Goal: Task Accomplishment & Management: Complete application form

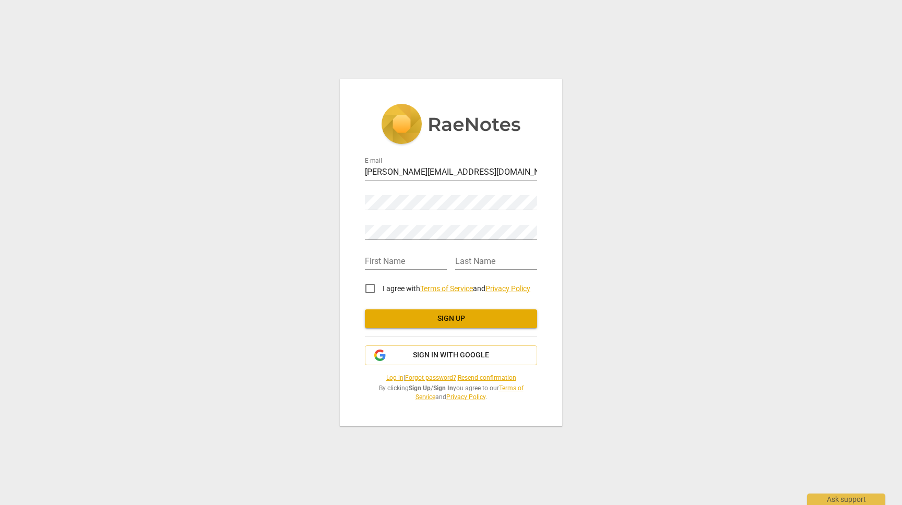
click at [370, 290] on input "I agree with Terms of Service and Privacy Policy" at bounding box center [370, 288] width 25 height 25
checkbox input "true"
click at [399, 256] on input "text" at bounding box center [406, 262] width 82 height 15
type input "[PERSON_NAME]"
type input "Bra"
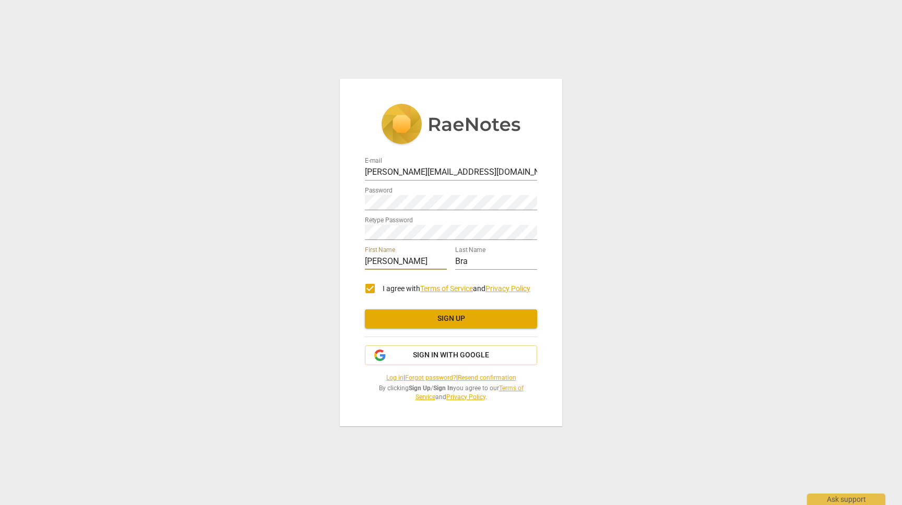
type input "[PERSON_NAME]"
click at [487, 264] on input "Bra" at bounding box center [496, 262] width 82 height 15
type input "[PERSON_NAME]"
click at [616, 239] on div "E-mail [PERSON_NAME][EMAIL_ADDRESS][DOMAIN_NAME] Password Retype Password First…" at bounding box center [451, 252] width 902 height 505
click at [458, 322] on span "Sign up" at bounding box center [451, 319] width 156 height 10
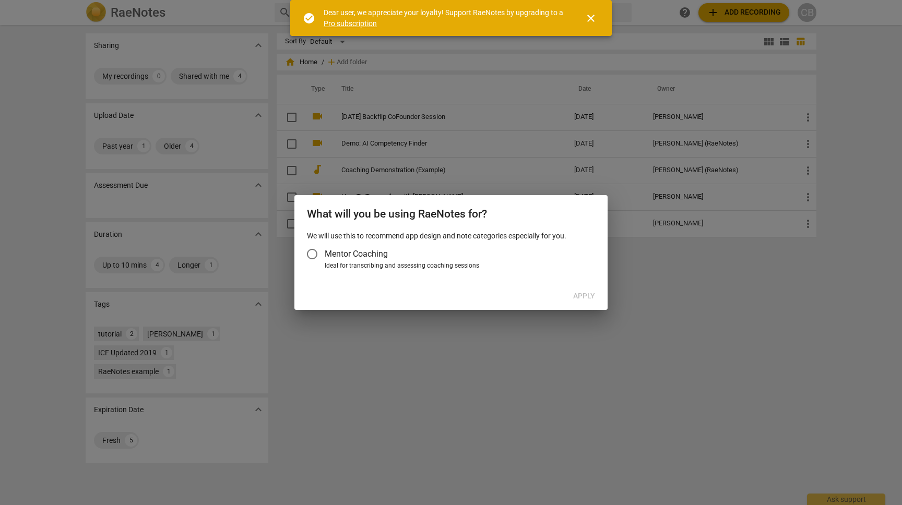
click at [312, 255] on input "Mentor Coaching" at bounding box center [312, 254] width 25 height 25
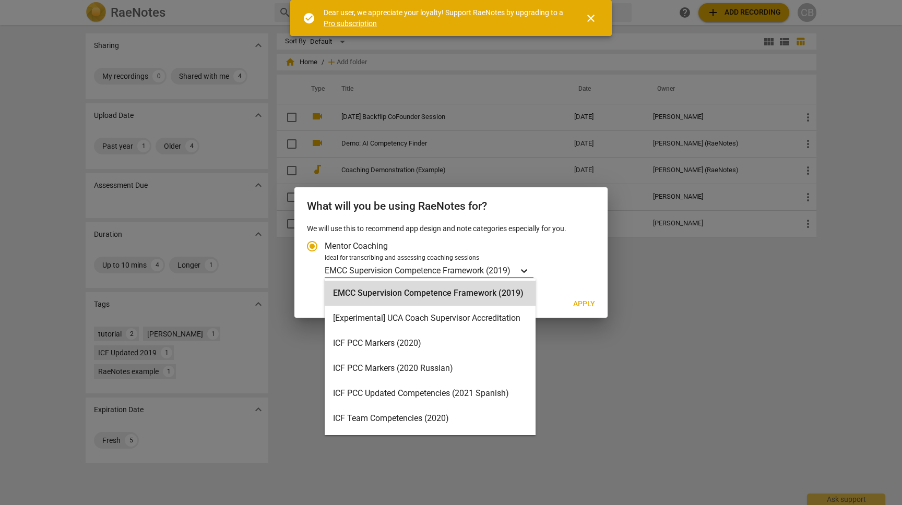
click at [526, 272] on icon "Account type" at bounding box center [524, 271] width 6 height 4
click at [0, 0] on input "Ideal for transcribing and assessing coaching sessions EMCC Supervision Compete…" at bounding box center [0, 0] width 0 height 0
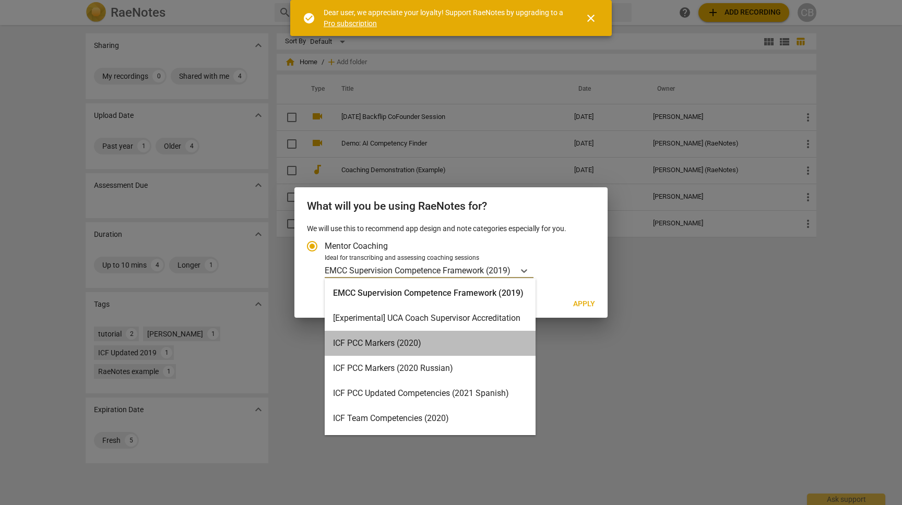
click at [470, 342] on div "ICF PCC Markers (2020)" at bounding box center [430, 343] width 211 height 25
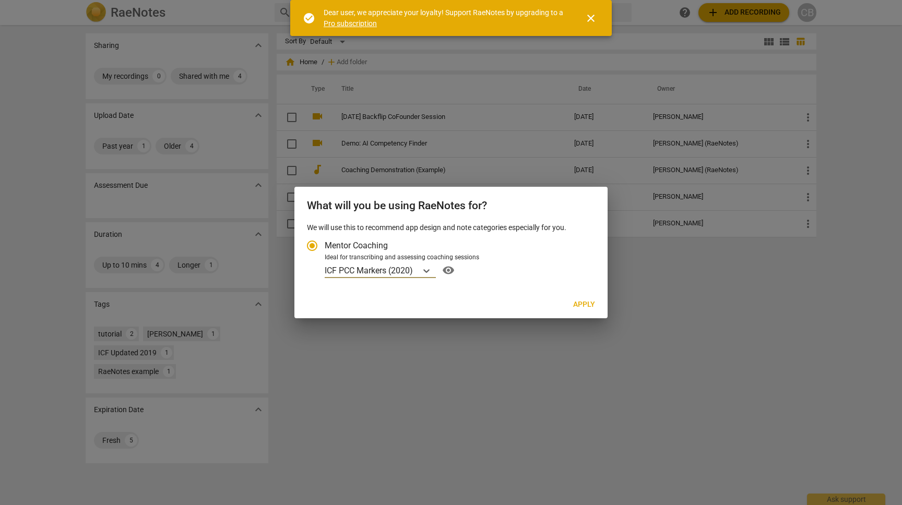
click at [591, 306] on span "Apply" at bounding box center [584, 305] width 22 height 10
radio input "false"
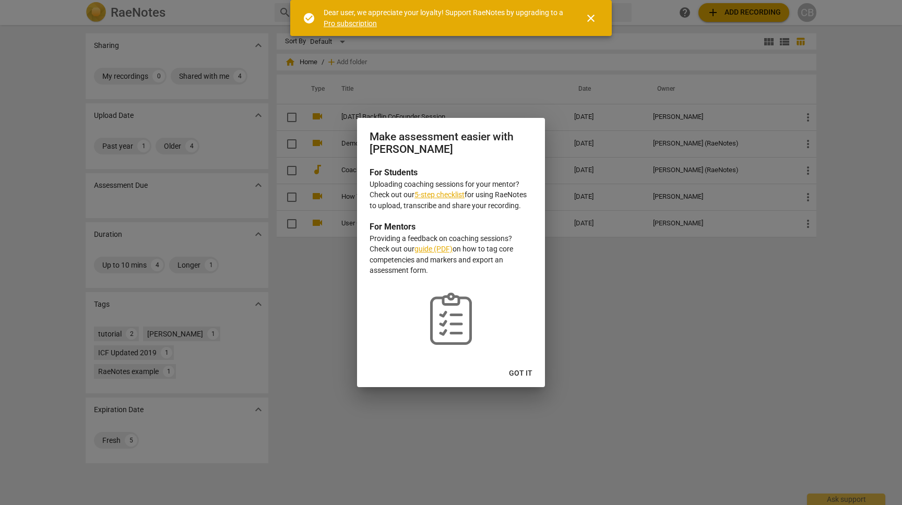
click at [525, 375] on span "Got it" at bounding box center [520, 374] width 23 height 10
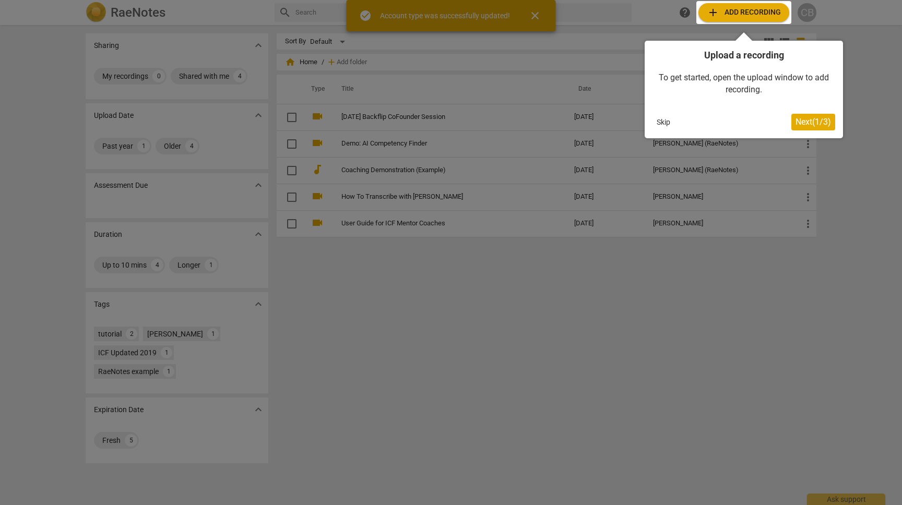
click at [663, 123] on button "Skip" at bounding box center [664, 122] width 22 height 16
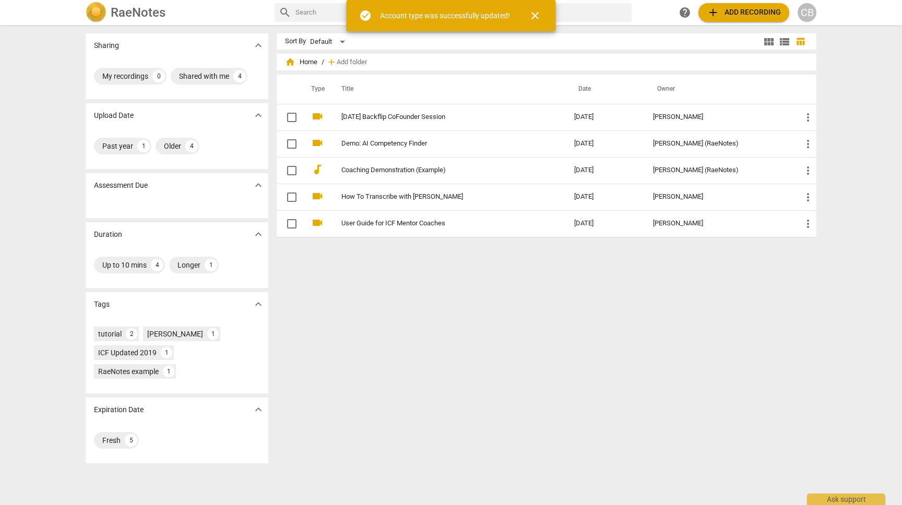
click at [553, 271] on div "Sort By Default view_module view_list table_chart home Home / add Add folder Ty…" at bounding box center [551, 265] width 548 height 464
